Goal: Task Accomplishment & Management: Manage account settings

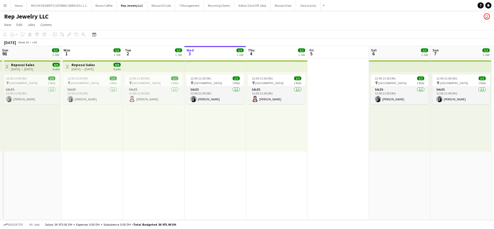
scroll to position [0, 123]
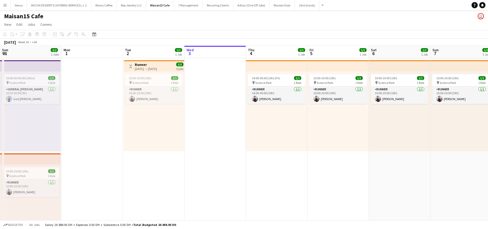
scroll to position [0, 123]
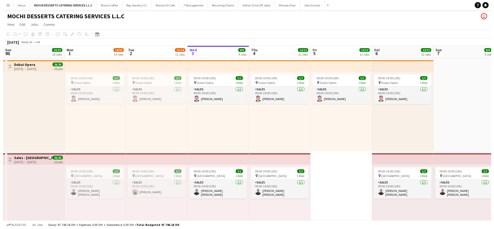
scroll to position [0, 123]
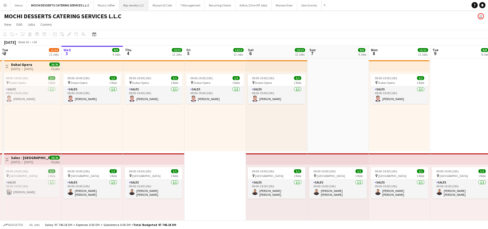
click at [137, 6] on button "Rep Jewelry LLC Close" at bounding box center [133, 5] width 29 height 10
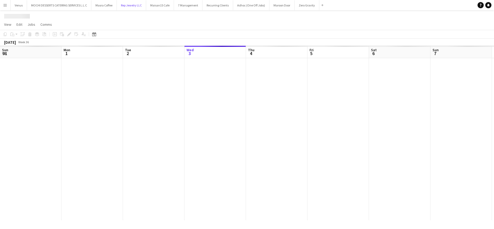
scroll to position [0, 123]
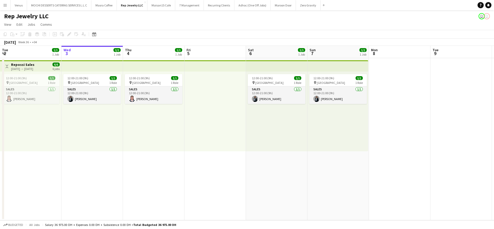
click at [49, 57] on app-board-header-date "Tue 2 1/1 1 Job" at bounding box center [30, 52] width 61 height 12
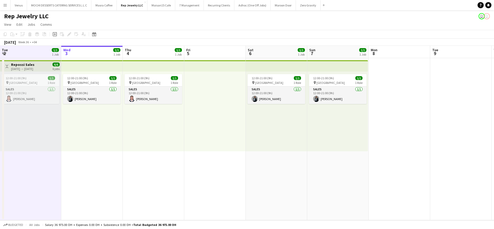
scroll to position [0, 123]
click at [44, 55] on app-board-header-date "Tue 2 1/1 1 Job" at bounding box center [29, 52] width 61 height 12
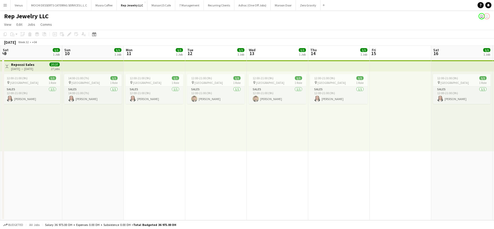
scroll to position [0, 117]
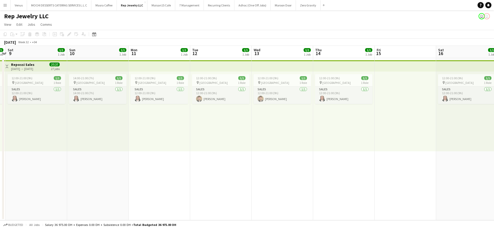
click at [146, 63] on app-top-bar at bounding box center [159, 65] width 61 height 11
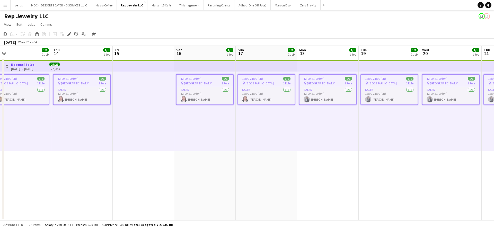
scroll to position [0, 195]
drag, startPoint x: 319, startPoint y: 4, endPoint x: 319, endPoint y: 7, distance: 3.1
click at [320, 7] on div "Add" at bounding box center [323, 5] width 6 height 10
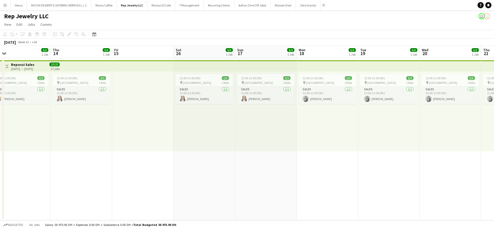
click at [322, 4] on app-icon "Add" at bounding box center [323, 5] width 2 height 2
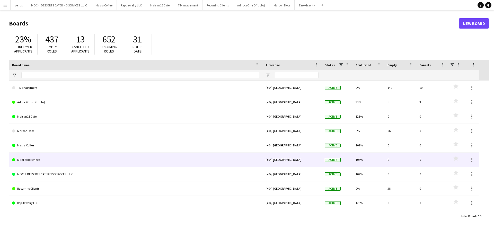
click at [48, 161] on link "Miral Experiences" at bounding box center [135, 159] width 247 height 14
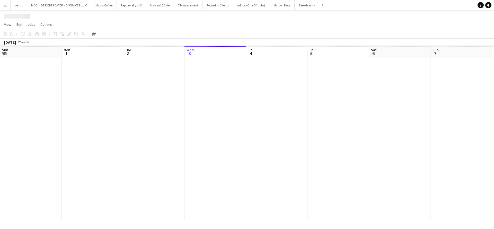
scroll to position [0, 123]
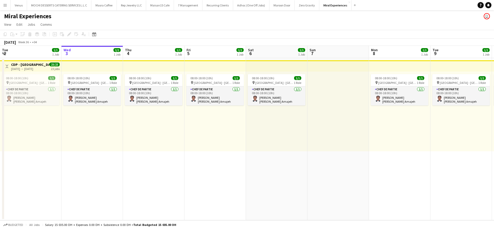
click at [32, 53] on app-board-header-date "Tue 2 1/1 1 Job" at bounding box center [30, 52] width 61 height 12
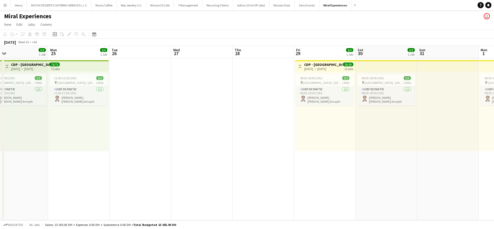
scroll to position [0, 136]
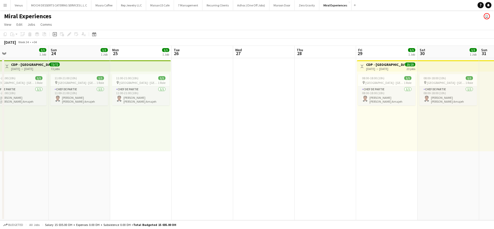
click at [133, 64] on app-top-bar at bounding box center [140, 65] width 61 height 11
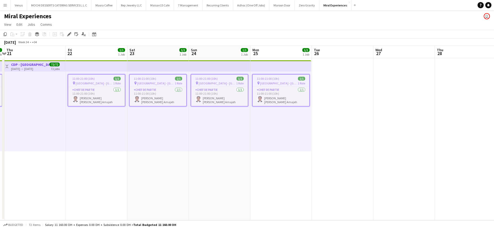
scroll to position [0, 181]
click at [160, 68] on app-top-bar at bounding box center [156, 65] width 61 height 11
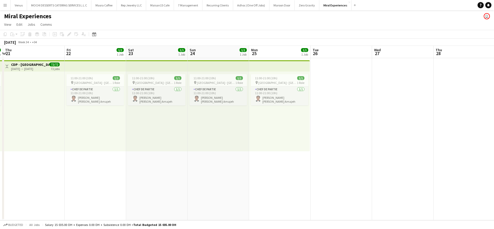
click at [163, 65] on app-top-bar at bounding box center [156, 65] width 61 height 11
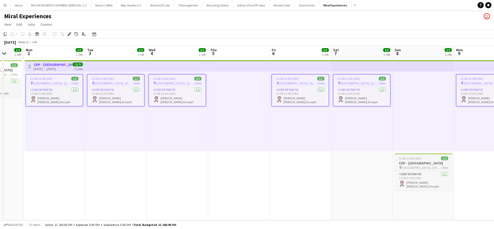
scroll to position [0, 161]
drag, startPoint x: 429, startPoint y: 158, endPoint x: 428, endPoint y: 155, distance: 3.4
click at [428, 155] on app-job-card "11:00-21:00 (10h) 1/1 CDP - Pastry pin Saadiyat Island - Abu Dhabi 1 Role Chef …" at bounding box center [423, 171] width 58 height 37
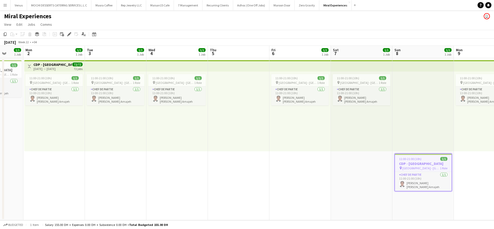
drag, startPoint x: 428, startPoint y: 162, endPoint x: 427, endPoint y: 165, distance: 3.2
click at [427, 165] on h3 "CDP - Pastry" at bounding box center [423, 163] width 57 height 5
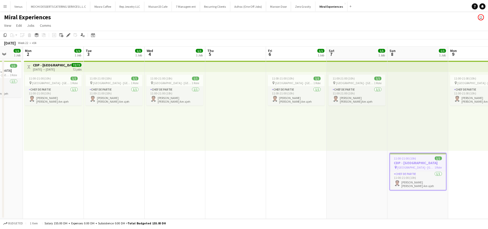
scroll to position [0, 162]
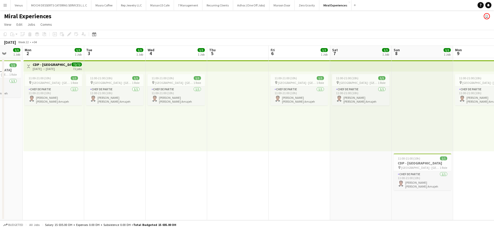
click at [247, 65] on app-top-bar at bounding box center [237, 65] width 61 height 11
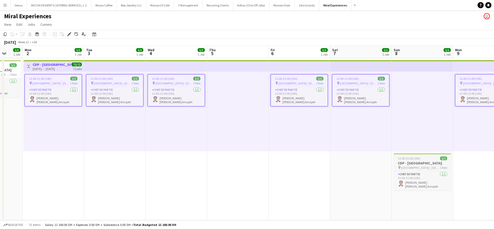
click at [432, 158] on div "11:00-21:00 (10h) 1/1" at bounding box center [422, 158] width 58 height 4
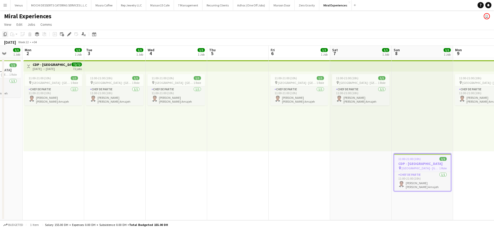
click at [4, 33] on icon at bounding box center [5, 34] width 3 height 4
click at [411, 72] on div at bounding box center [421, 111] width 61 height 80
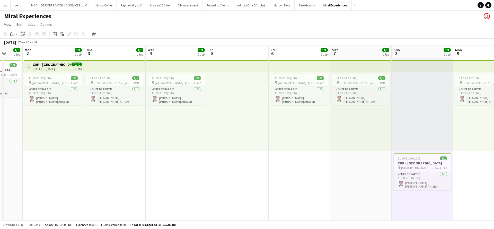
click at [23, 33] on icon "Paste linked Job" at bounding box center [23, 34] width 4 height 4
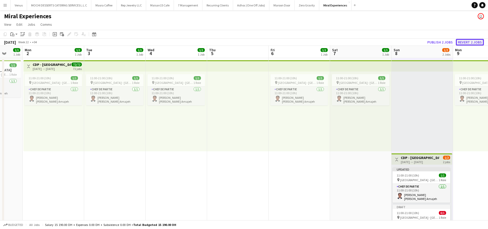
click at [474, 40] on button "Revert 2 jobs" at bounding box center [470, 42] width 28 height 7
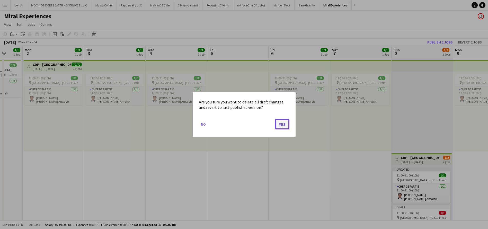
click at [280, 122] on button "Yes" at bounding box center [282, 124] width 14 height 10
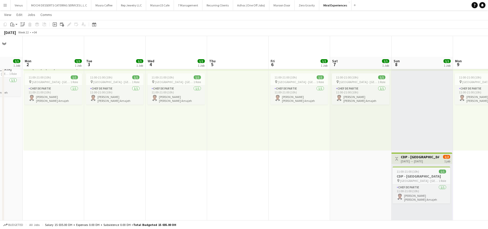
scroll to position [0, 0]
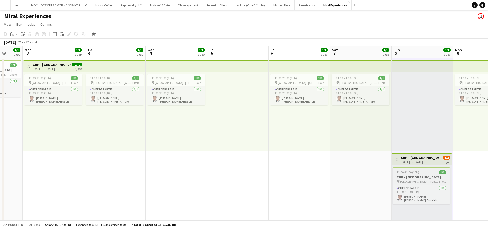
click at [409, 174] on span "11:00-21:00 (10h)" at bounding box center [407, 172] width 22 height 4
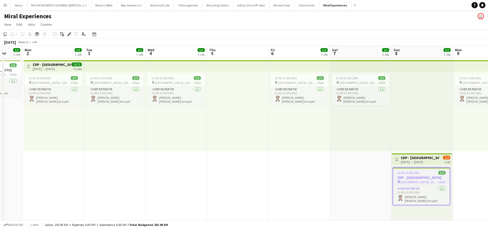
click at [423, 160] on div "08-06-2025 → 08-06-2025" at bounding box center [419, 162] width 38 height 4
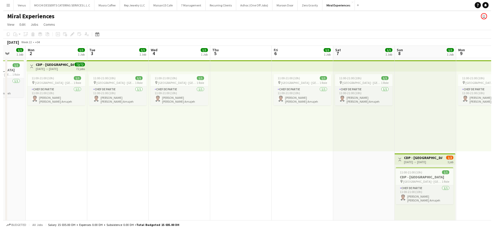
scroll to position [0, 162]
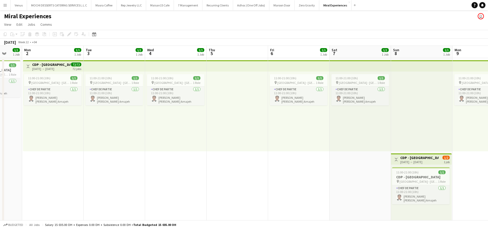
click at [398, 159] on button "Toggle View" at bounding box center [396, 159] width 6 height 6
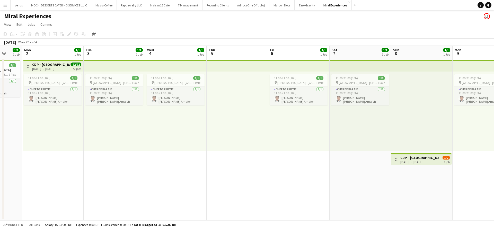
click at [425, 159] on h3 "CDP - Pastry" at bounding box center [419, 157] width 38 height 5
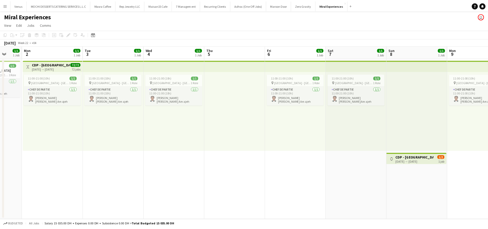
scroll to position [0, 163]
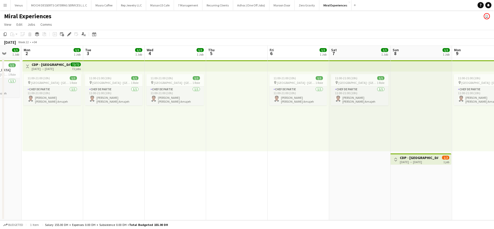
click at [397, 159] on button "Toggle View" at bounding box center [395, 159] width 6 height 6
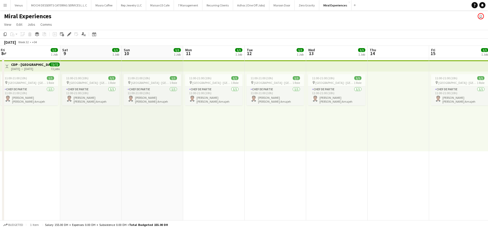
scroll to position [0, 196]
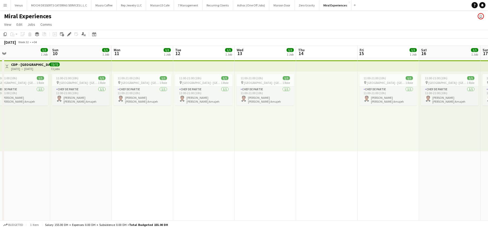
click at [138, 53] on app-board-header-date "Mon 11 1/1 1 Job" at bounding box center [142, 52] width 61 height 12
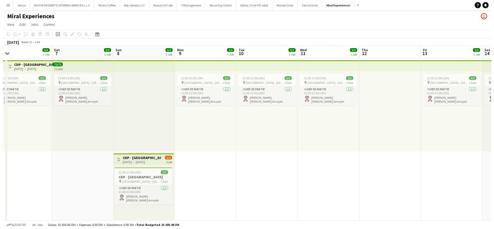
scroll to position [0, 164]
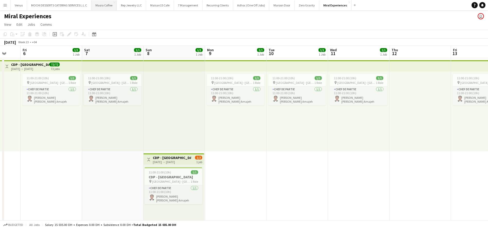
click at [102, 5] on button "Masra Coffee Close" at bounding box center [103, 5] width 25 height 10
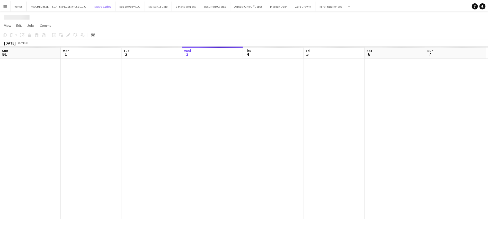
scroll to position [0, 123]
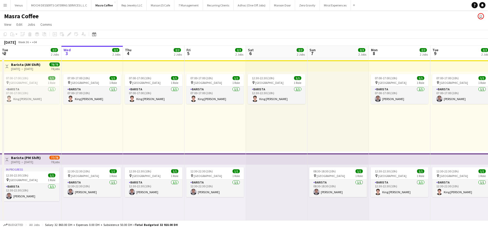
click at [27, 63] on h3 "Barista (AM Shift)" at bounding box center [25, 64] width 29 height 5
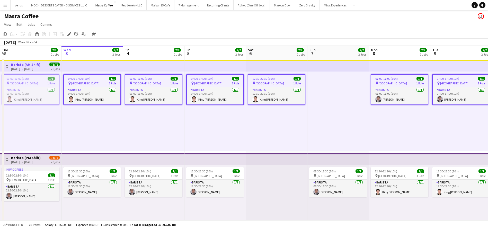
click at [74, 66] on app-top-bar at bounding box center [91, 65] width 61 height 11
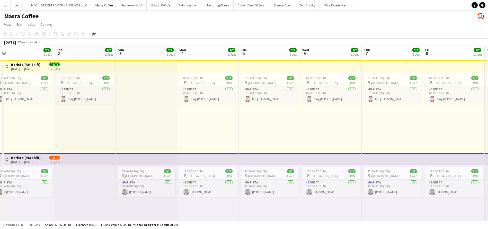
scroll to position [0, 115]
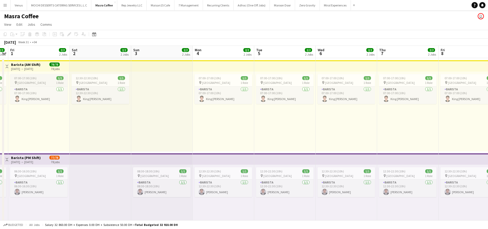
click at [50, 78] on div "07:00-17:00 (10h) 1/1" at bounding box center [39, 78] width 58 height 4
click at [66, 35] on div "Edit" at bounding box center [69, 34] width 6 height 6
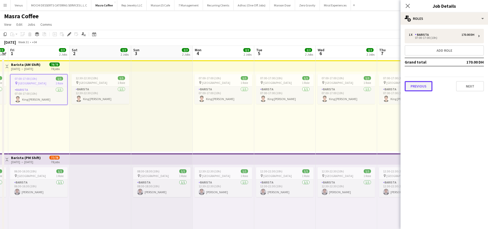
click at [425, 87] on button "Previous" at bounding box center [418, 86] width 28 height 10
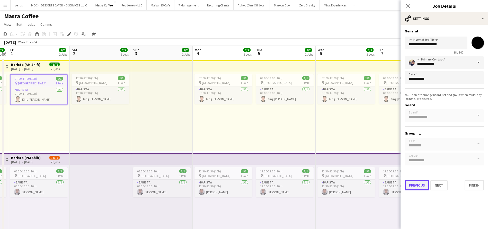
click at [415, 184] on button "Previous" at bounding box center [416, 185] width 25 height 10
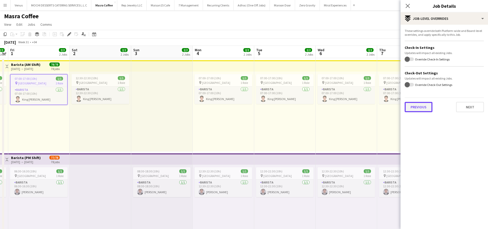
click at [422, 107] on button "Previous" at bounding box center [418, 107] width 28 height 10
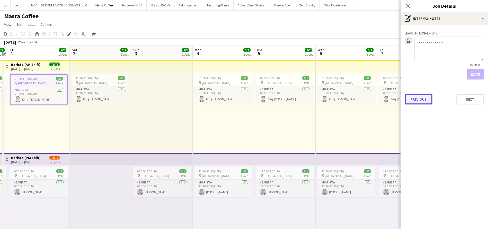
click at [416, 99] on button "Previous" at bounding box center [418, 99] width 28 height 10
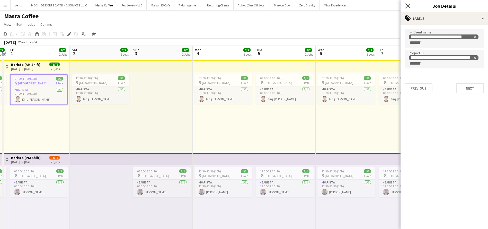
click at [408, 7] on icon at bounding box center [407, 5] width 5 height 5
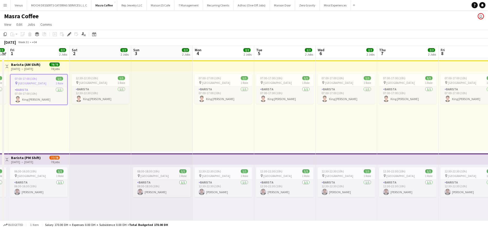
click at [278, 50] on app-board-header-date "Tue 5 2/2 2 Jobs" at bounding box center [284, 52] width 61 height 12
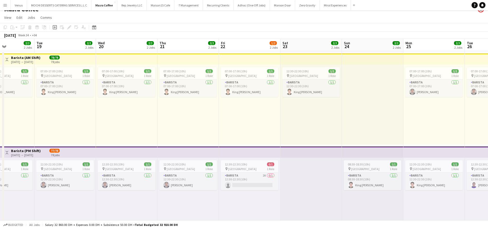
scroll to position [3, 0]
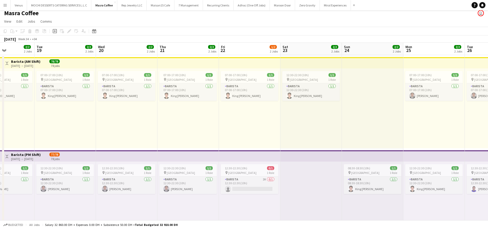
click at [178, 162] on div "12:30-22:30 (10h) 1/1 pin Al Serkal Avenue 1 Role Barista 1/1 12:30-22:30 (10h)…" at bounding box center [187, 201] width 61 height 80
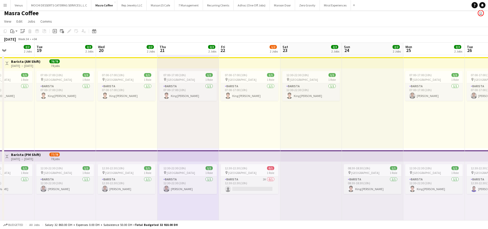
click at [259, 62] on app-top-bar at bounding box center [249, 62] width 61 height 11
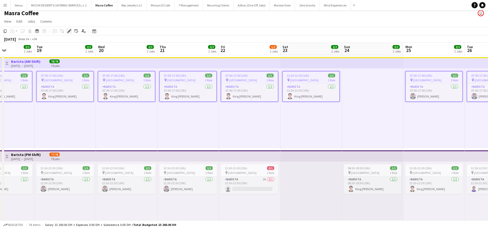
click at [67, 31] on div "Edit" at bounding box center [69, 31] width 6 height 6
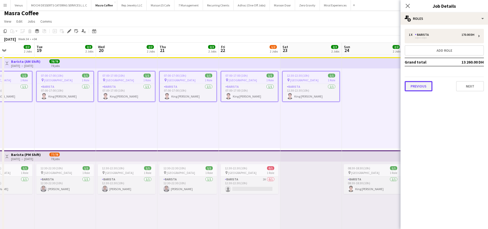
click at [427, 86] on button "Previous" at bounding box center [418, 86] width 28 height 10
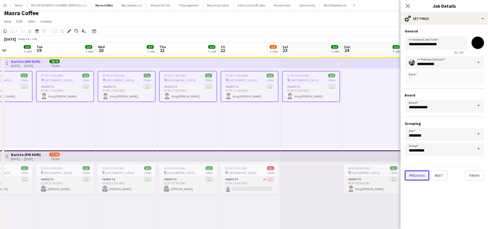
click at [411, 174] on button "Previous" at bounding box center [416, 175] width 25 height 10
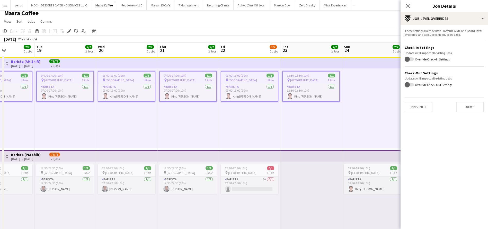
click at [418, 115] on div "These settings override both Platform-wide and Board-level overrides, and apply…" at bounding box center [443, 71] width 87 height 92
click at [419, 107] on button "Previous" at bounding box center [418, 107] width 28 height 10
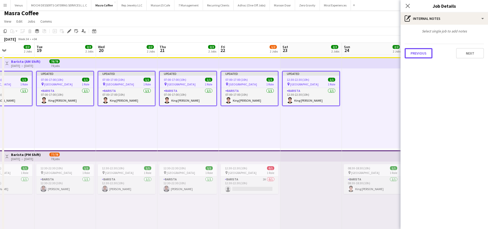
click at [420, 49] on button "Previous" at bounding box center [418, 53] width 28 height 10
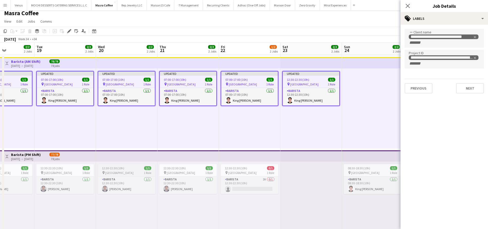
click at [124, 172] on span "Al Serkal Avenue" at bounding box center [119, 173] width 28 height 4
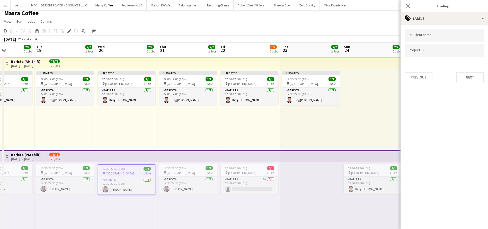
click at [122, 159] on app-top-bar at bounding box center [126, 155] width 61 height 11
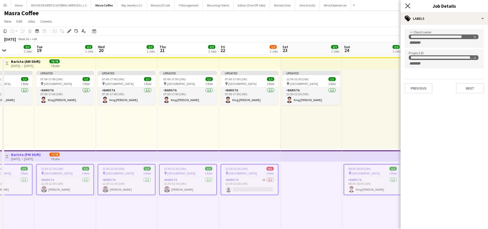
click at [406, 7] on icon at bounding box center [407, 5] width 5 height 5
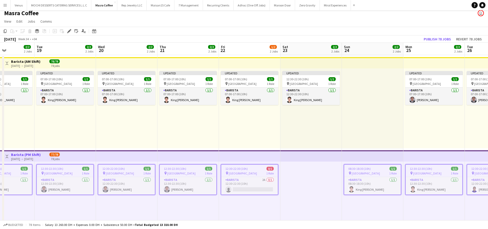
click at [365, 158] on app-top-bar at bounding box center [372, 155] width 61 height 11
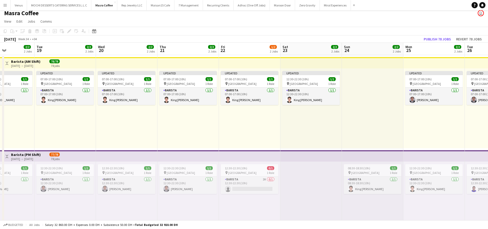
click at [363, 64] on app-top-bar at bounding box center [372, 62] width 61 height 11
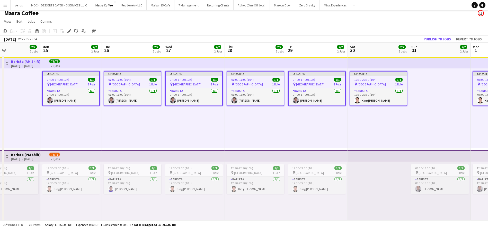
scroll to position [0, 136]
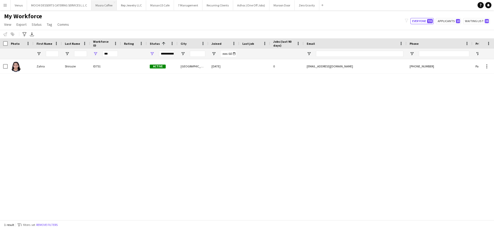
click at [97, 4] on button "Masra Coffee Close" at bounding box center [103, 5] width 25 height 10
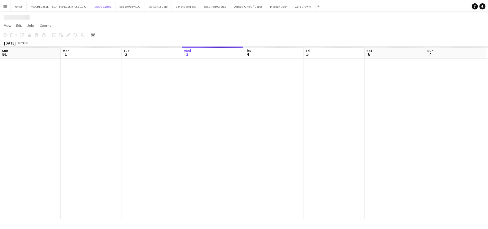
scroll to position [0, 123]
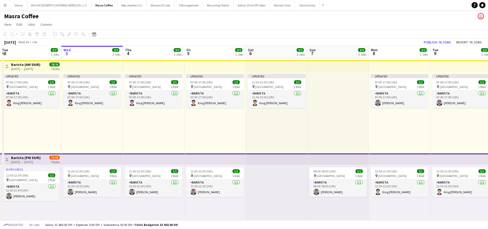
click at [77, 47] on app-board-header-date "Wed 3 2/2 2 Jobs" at bounding box center [91, 52] width 61 height 12
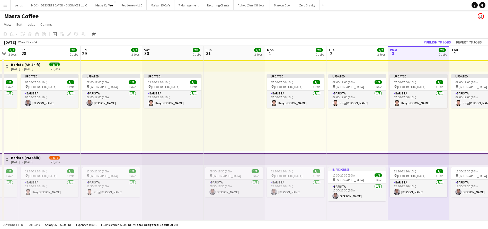
scroll to position [0, 137]
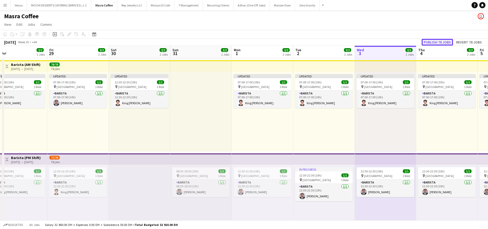
click at [440, 42] on button "Publish 78 jobs" at bounding box center [436, 42] width 31 height 7
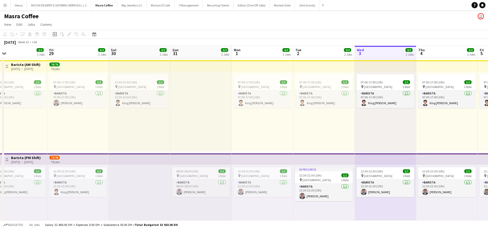
click at [197, 47] on app-board-header-date "Sun 31 2/2 2 Jobs" at bounding box center [200, 52] width 61 height 12
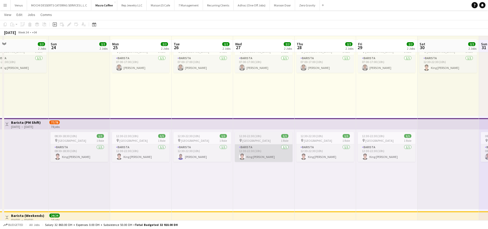
scroll to position [39, 0]
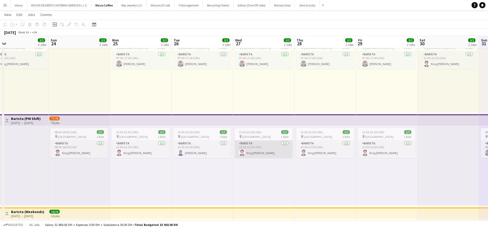
click at [267, 148] on app-card-role "Barista 1/1 12:30-22:30 (10h) King Bryant Mancenido" at bounding box center [264, 148] width 58 height 17
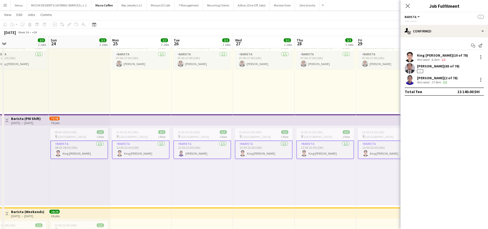
click at [257, 146] on app-card-role "Barista 1/1 12:30-22:30 (10h) King Bryant Mancenido" at bounding box center [264, 149] width 58 height 19
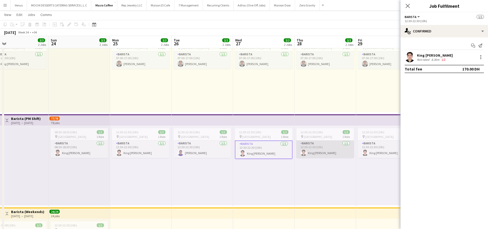
click at [312, 148] on app-card-role "Barista 1/1 12:30-22:30 (10h) King Bryant Mancenido" at bounding box center [325, 148] width 58 height 17
click at [482, 56] on div at bounding box center [480, 57] width 6 height 6
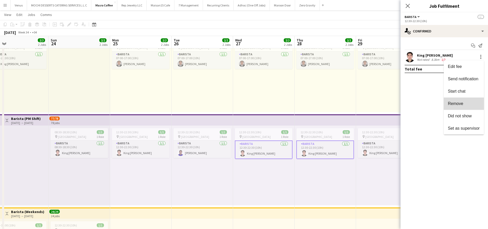
drag, startPoint x: 467, startPoint y: 102, endPoint x: 467, endPoint y: 106, distance: 3.4
click at [467, 102] on span "Remove" at bounding box center [464, 103] width 32 height 5
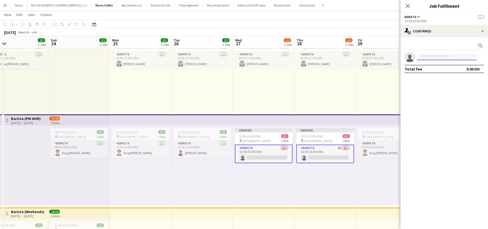
click at [442, 55] on input at bounding box center [447, 57] width 60 height 6
type input "******"
click at [450, 73] on span "+971582661203" at bounding box center [446, 73] width 51 height 4
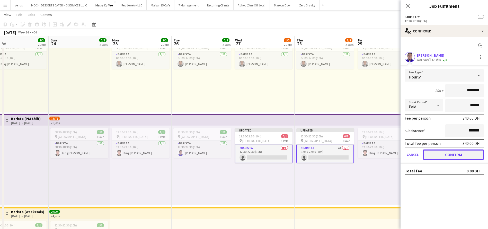
click at [466, 153] on button "Confirm" at bounding box center [453, 154] width 61 height 10
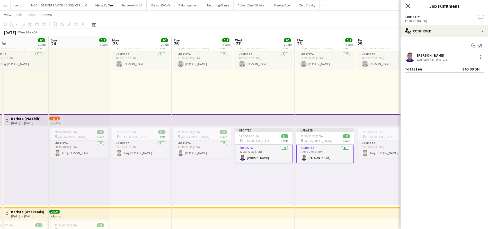
click at [409, 5] on icon "Close pop-in" at bounding box center [407, 5] width 5 height 5
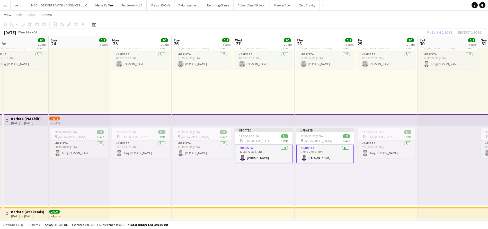
click at [446, 29] on div "Publish 2 jobs Revert 2 jobs" at bounding box center [454, 32] width 67 height 7
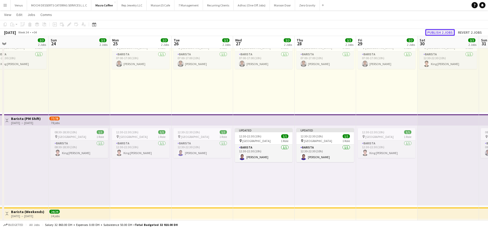
click at [445, 32] on button "Publish 2 jobs" at bounding box center [440, 32] width 30 height 7
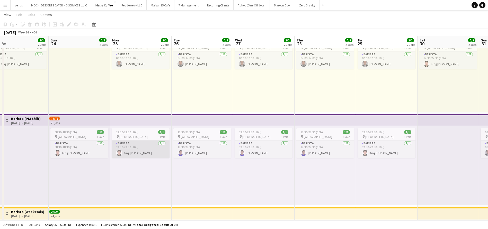
click at [142, 150] on app-card-role "Barista 1/1 12:30-22:30 (10h) King Bryant Mancenido" at bounding box center [141, 148] width 58 height 17
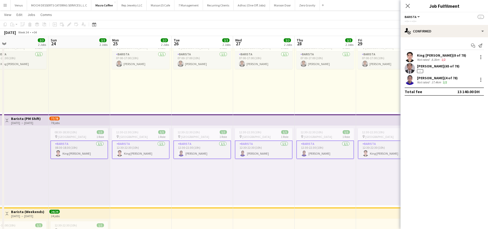
click at [143, 151] on app-card-role "Barista 1/1 12:30-22:30 (10h) King Bryant Mancenido" at bounding box center [141, 149] width 58 height 19
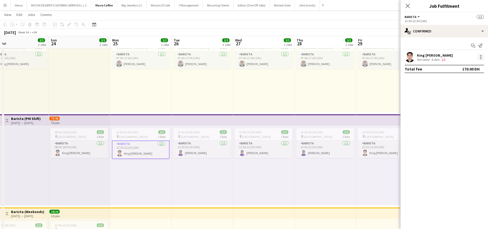
click at [480, 59] on div at bounding box center [480, 58] width 1 height 1
click at [466, 104] on span "Remove" at bounding box center [464, 103] width 32 height 5
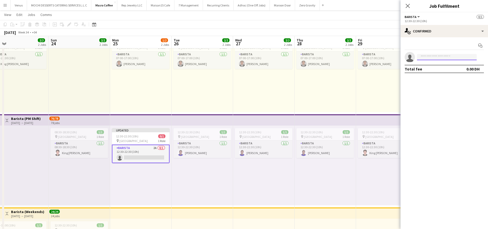
click at [446, 57] on input at bounding box center [447, 57] width 60 height 6
type input "******"
click at [455, 71] on span "+971582661203" at bounding box center [446, 73] width 51 height 4
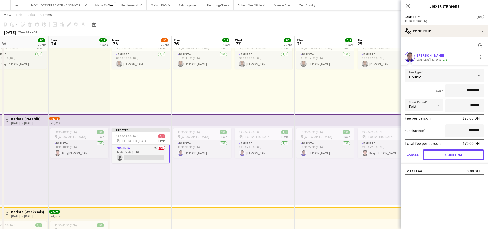
click at [452, 159] on button "Confirm" at bounding box center [453, 154] width 61 height 10
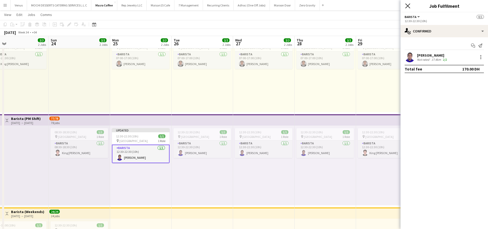
click at [408, 4] on icon "Close pop-in" at bounding box center [407, 5] width 5 height 5
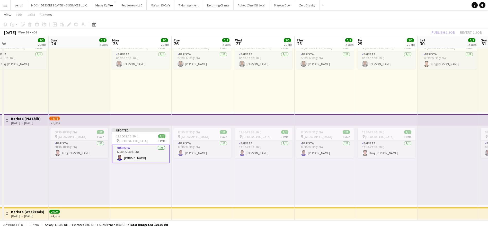
click at [440, 29] on div "Publish 1 job Revert 1 job" at bounding box center [456, 32] width 63 height 7
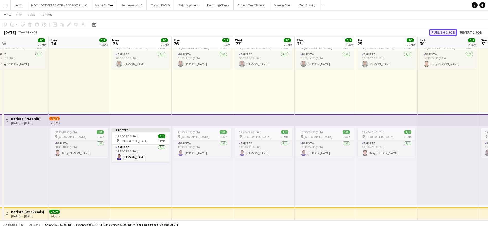
click at [442, 31] on button "Publish 1 job" at bounding box center [443, 32] width 28 height 7
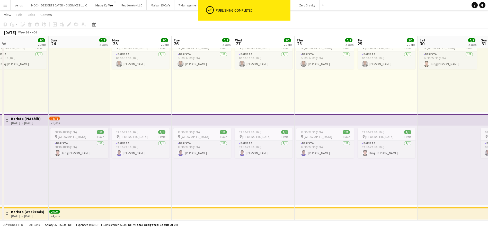
click at [88, 121] on app-top-bar at bounding box center [79, 119] width 61 height 11
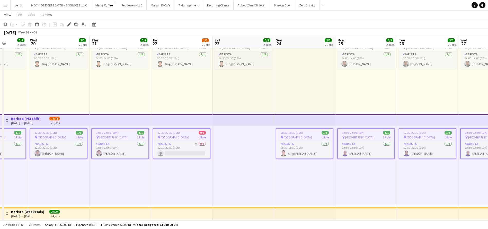
scroll to position [0, 104]
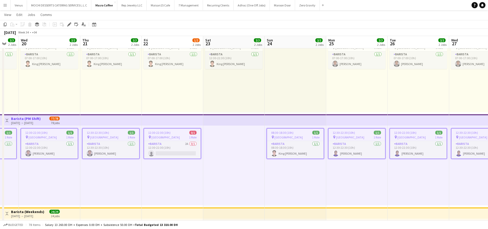
click at [296, 134] on div "08:30-18:30 (10h) 1/1" at bounding box center [295, 133] width 57 height 4
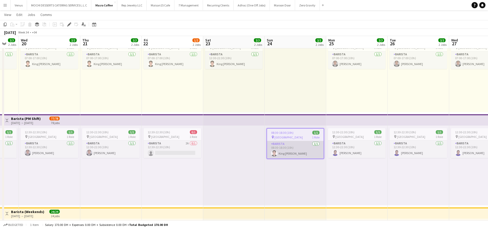
click at [298, 154] on app-card-role "Barista 1/1 08:30-18:30 (10h) King Bryant Mancenido" at bounding box center [295, 149] width 57 height 17
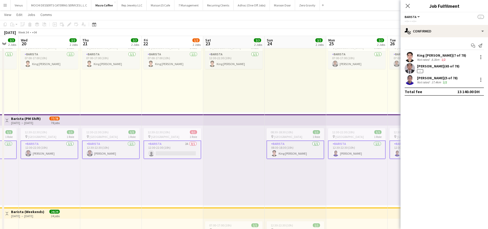
click at [299, 154] on app-card-role "Barista 1/1 08:30-18:30 (10h) King Bryant Mancenido" at bounding box center [295, 149] width 58 height 19
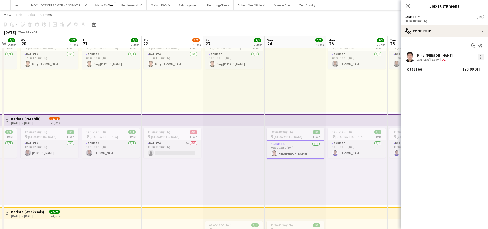
click at [481, 56] on div at bounding box center [480, 57] width 6 height 6
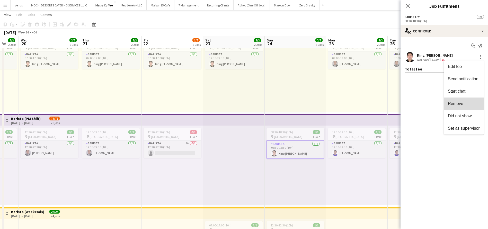
click at [468, 104] on span "Remove" at bounding box center [464, 103] width 32 height 5
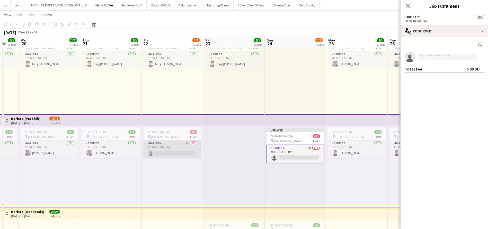
click at [178, 148] on app-card-role "Barista 2A 0/1 12:30-22:30 (10h) single-neutral-actions" at bounding box center [172, 148] width 58 height 17
click at [457, 60] on input at bounding box center [447, 57] width 60 height 6
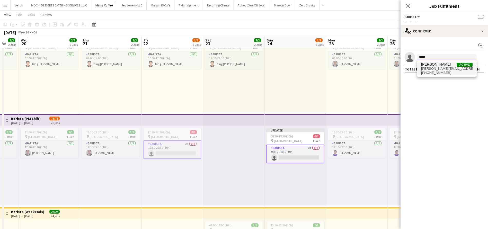
type input "*****"
click at [441, 70] on span "nelson.kalinga@yahoo.com" at bounding box center [446, 69] width 51 height 4
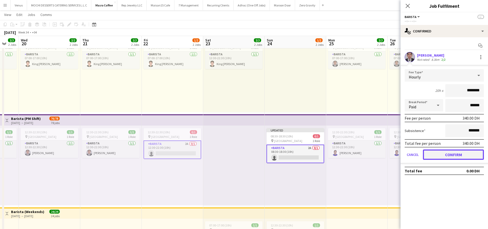
click at [457, 150] on button "Confirm" at bounding box center [453, 154] width 61 height 10
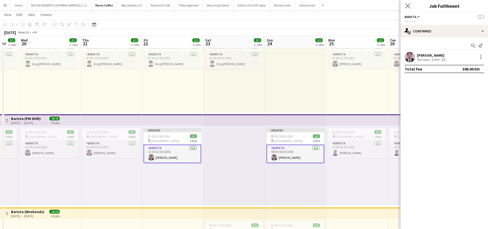
click at [406, 3] on app-icon "Close pop-in" at bounding box center [407, 5] width 7 height 7
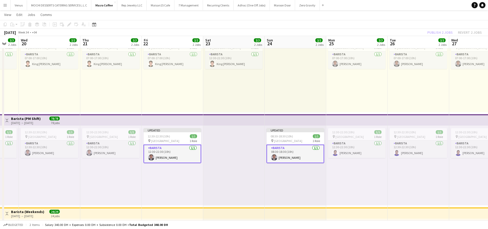
click at [440, 32] on div "Publish 2 jobs Revert 2 jobs" at bounding box center [454, 32] width 67 height 7
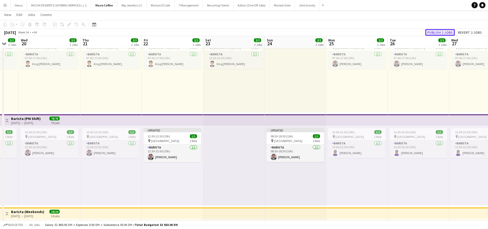
click at [444, 33] on button "Publish 2 jobs" at bounding box center [440, 32] width 30 height 7
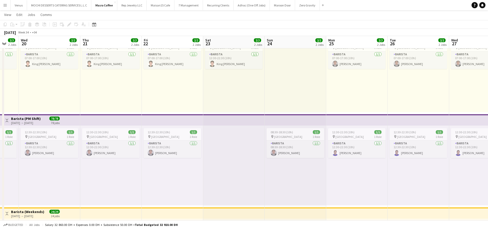
click at [124, 120] on app-top-bar at bounding box center [110, 119] width 61 height 11
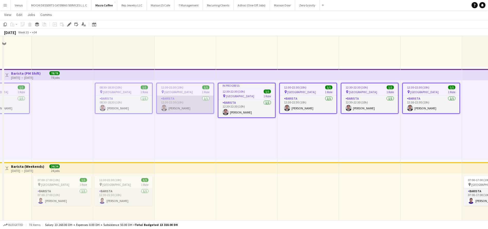
scroll to position [0, 0]
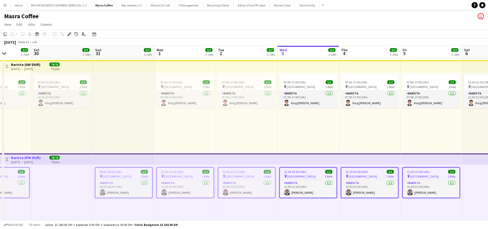
click at [45, 50] on app-board-header-date "Sat 30 2/2 2 Jobs" at bounding box center [62, 52] width 61 height 12
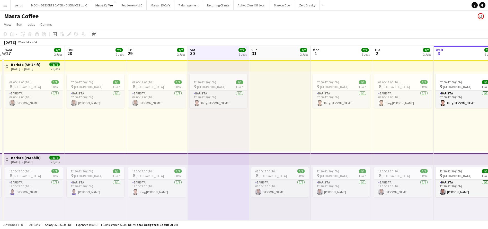
scroll to position [0, 183]
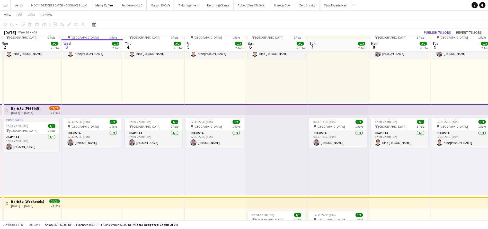
scroll to position [42, 0]
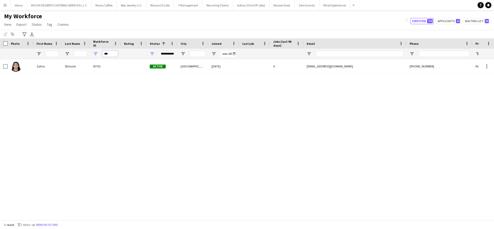
drag, startPoint x: 110, startPoint y: 54, endPoint x: 91, endPoint y: 54, distance: 18.8
click at [91, 54] on div "***" at bounding box center [105, 54] width 31 height 10
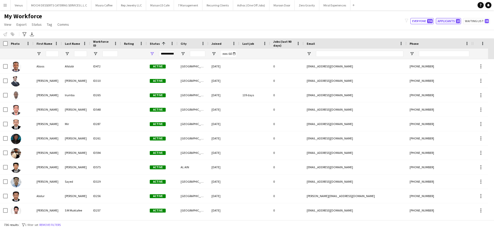
click at [445, 22] on button "Applicants 10" at bounding box center [447, 21] width 25 height 6
type input "**********"
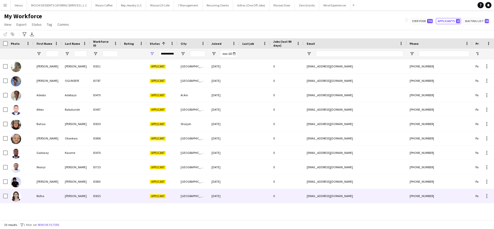
click at [87, 196] on div "Sajid" at bounding box center [76, 196] width 28 height 14
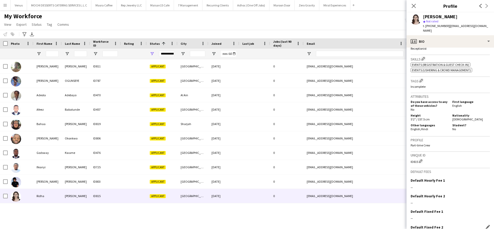
scroll to position [199, 0]
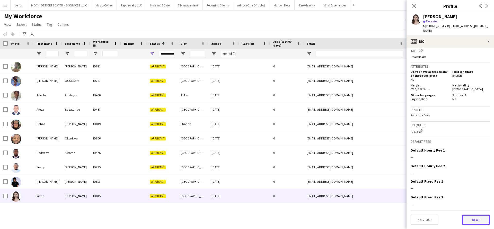
click at [467, 221] on button "Next" at bounding box center [476, 219] width 28 height 10
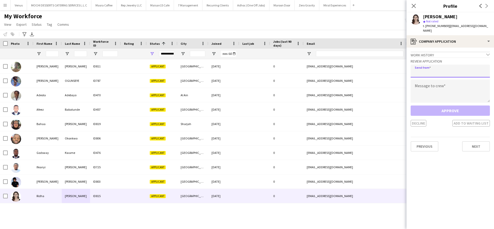
click at [455, 69] on input "email" at bounding box center [449, 71] width 79 height 13
paste input "**********"
type input "**********"
click at [445, 88] on textarea at bounding box center [449, 90] width 79 height 23
paste textarea "**********"
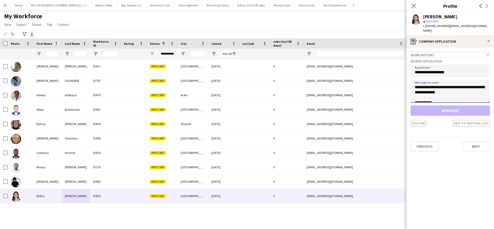
scroll to position [8, 0]
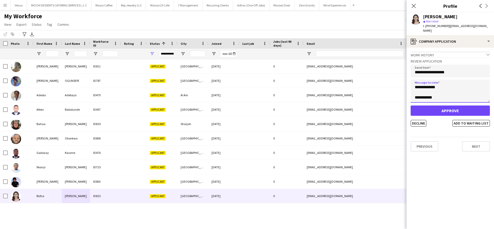
type textarea "**********"
click at [442, 105] on button "Approve" at bounding box center [449, 110] width 79 height 10
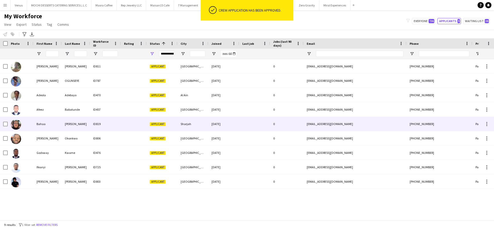
click at [82, 128] on div "Moahmmed" at bounding box center [76, 124] width 28 height 14
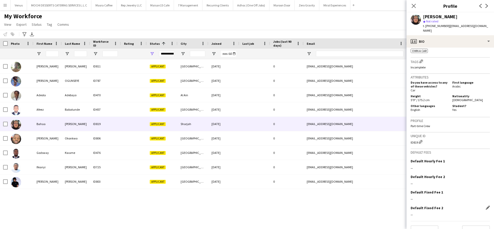
scroll to position [258, 0]
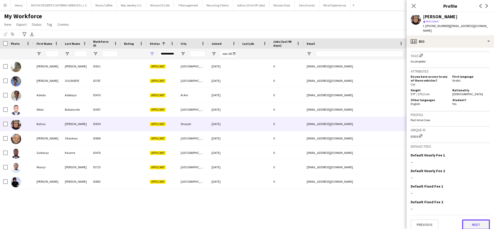
click at [465, 219] on button "Next" at bounding box center [476, 224] width 28 height 10
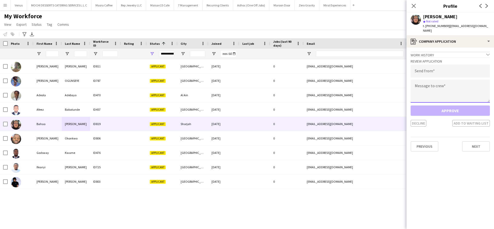
click at [440, 89] on textarea at bounding box center [449, 90] width 79 height 23
paste textarea "**********"
type textarea "**********"
click at [453, 65] on input "email" at bounding box center [449, 71] width 79 height 13
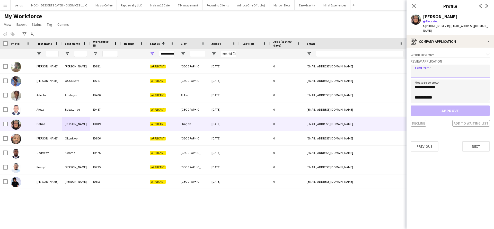
paste input "**********"
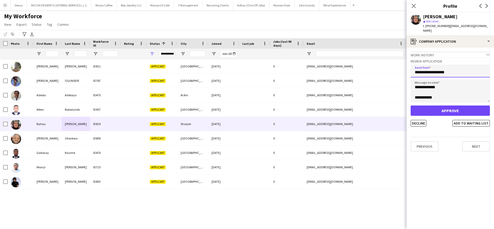
type input "**********"
click at [442, 105] on button "Approve" at bounding box center [449, 110] width 79 height 10
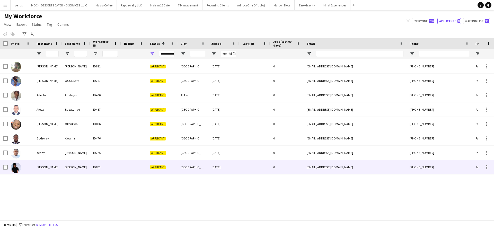
click at [42, 170] on div "peter" at bounding box center [47, 167] width 28 height 14
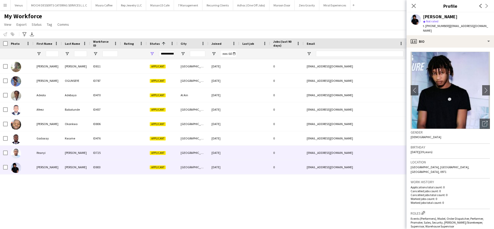
click at [50, 153] on div "Ifeanyi" at bounding box center [47, 152] width 28 height 14
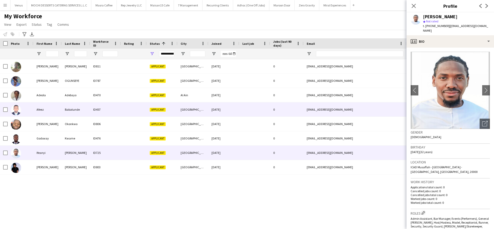
click at [49, 110] on div "Afeez" at bounding box center [47, 109] width 28 height 14
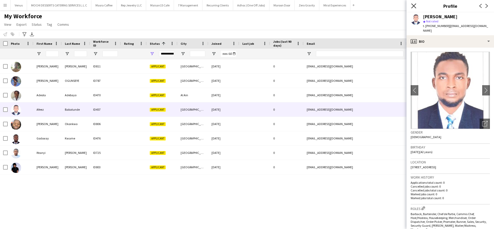
click at [412, 5] on icon at bounding box center [413, 5] width 5 height 5
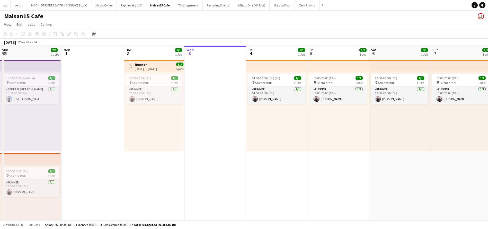
scroll to position [0, 123]
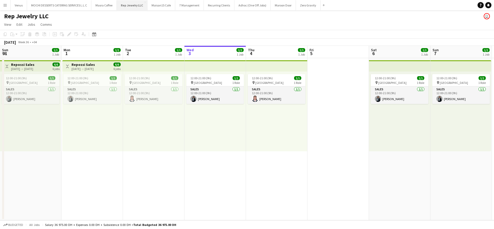
scroll to position [0, 123]
